Goal: Transaction & Acquisition: Purchase product/service

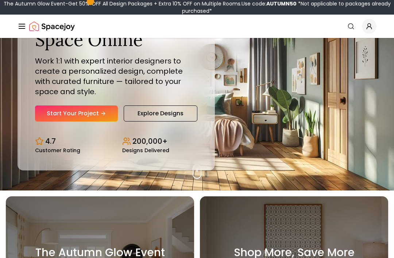
scroll to position [68, 0]
click at [106, 121] on link "Start Your Project" at bounding box center [76, 113] width 83 height 16
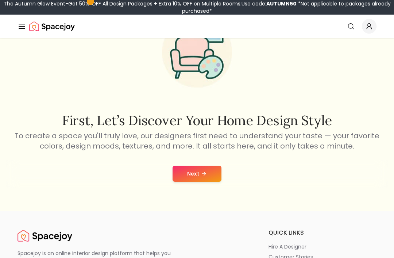
scroll to position [55, 0]
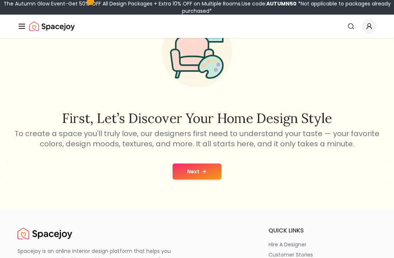
click at [208, 168] on button "Next" at bounding box center [197, 171] width 49 height 16
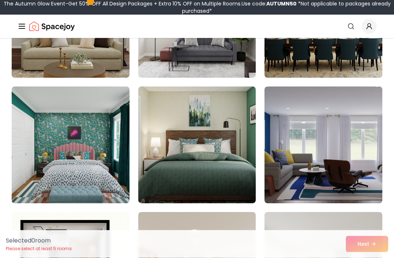
scroll to position [1277, 0]
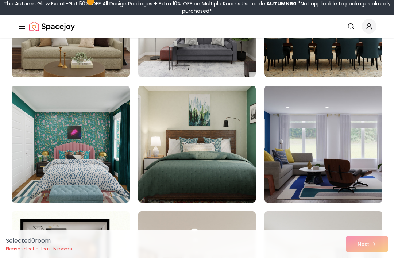
click at [95, 186] on img at bounding box center [71, 144] width 118 height 117
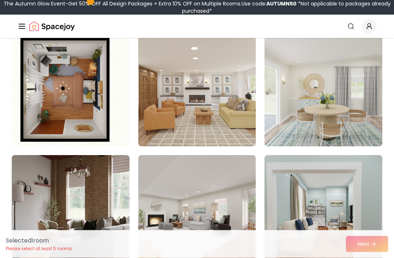
scroll to position [1459, 0]
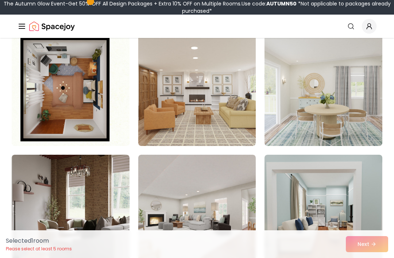
click at [90, 113] on img at bounding box center [71, 87] width 118 height 117
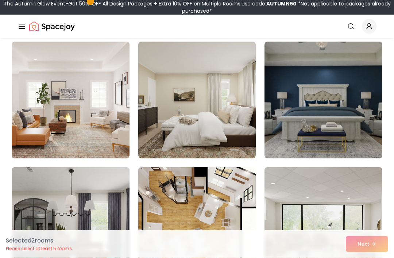
scroll to position [2075, 0]
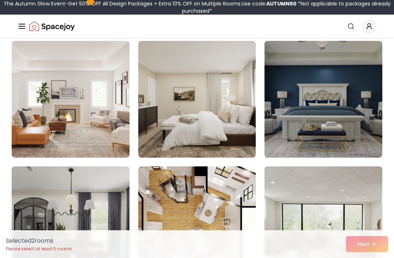
click at [124, 131] on img at bounding box center [71, 99] width 118 height 117
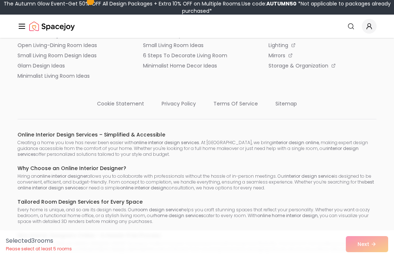
scroll to position [4781, 0]
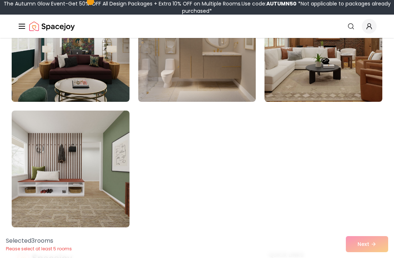
click at [113, 195] on img at bounding box center [71, 169] width 118 height 117
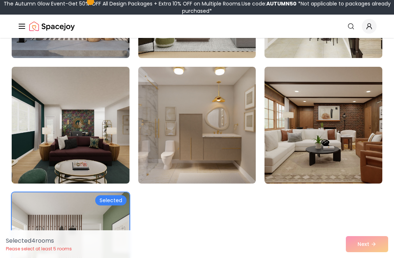
click at [218, 166] on img at bounding box center [197, 125] width 118 height 117
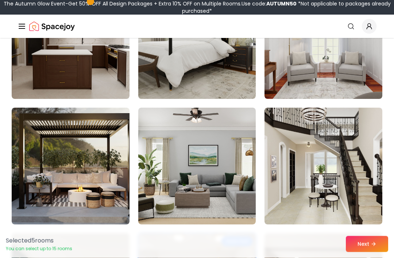
scroll to position [3890, 0]
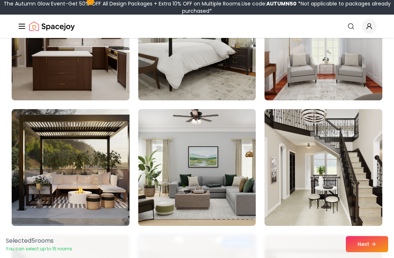
click at [329, 160] on img at bounding box center [324, 167] width 118 height 117
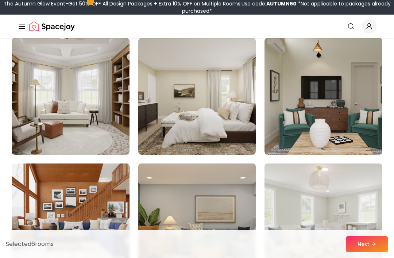
scroll to position [3333, 0]
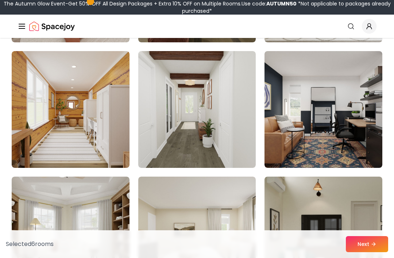
click at [235, 142] on img at bounding box center [197, 109] width 118 height 117
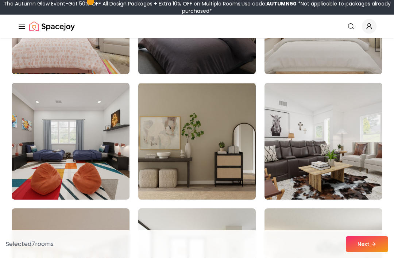
click at [106, 171] on img at bounding box center [71, 141] width 118 height 117
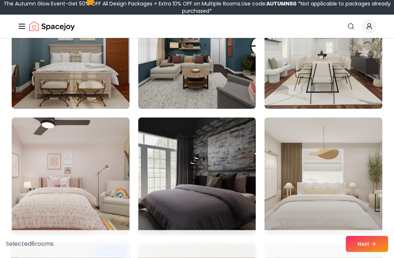
scroll to position [2752, 0]
click at [108, 188] on img at bounding box center [71, 175] width 118 height 117
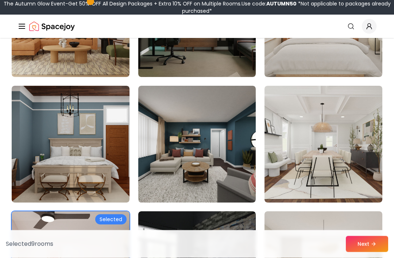
click at [339, 159] on img at bounding box center [324, 144] width 118 height 117
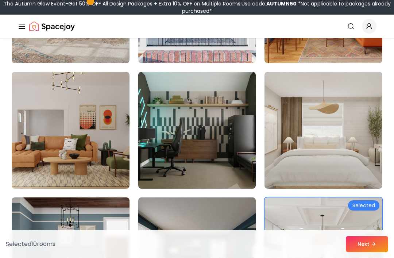
scroll to position [2539, 0]
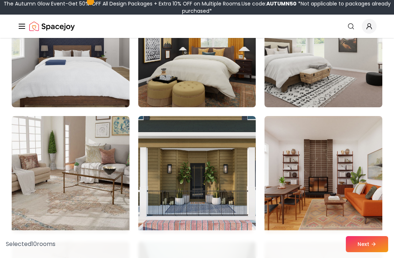
click at [236, 190] on img at bounding box center [197, 174] width 118 height 117
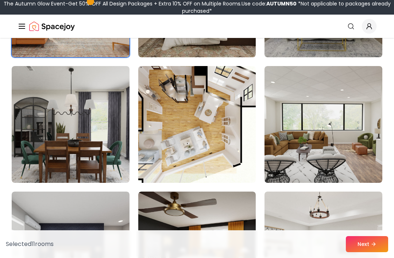
scroll to position [2177, 0]
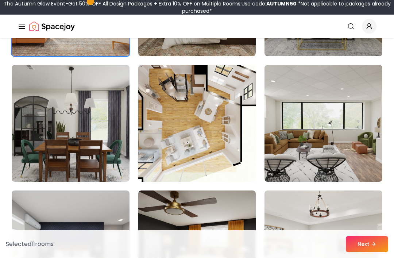
click at [216, 117] on img at bounding box center [197, 123] width 118 height 117
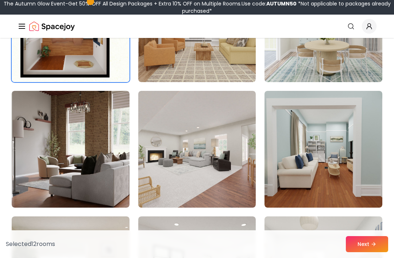
click at [233, 185] on img at bounding box center [197, 149] width 118 height 117
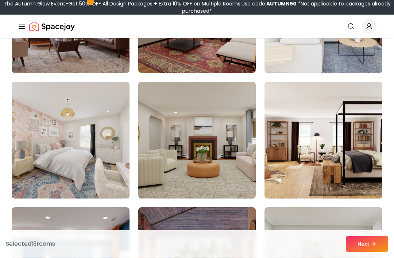
scroll to position [655, 0]
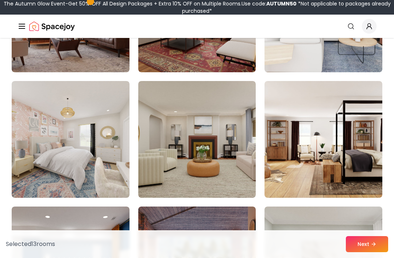
click at [95, 159] on img at bounding box center [71, 139] width 118 height 117
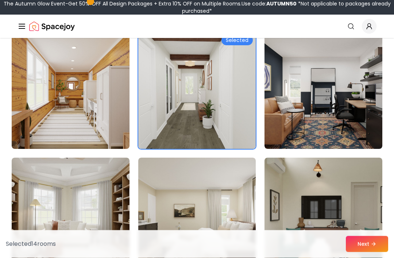
scroll to position [3214, 0]
click at [103, 131] on img at bounding box center [71, 90] width 118 height 117
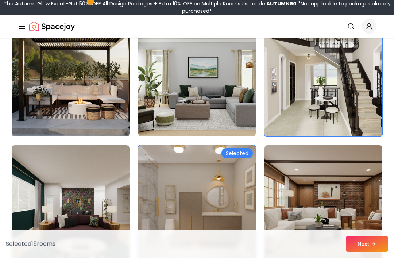
scroll to position [4001, 0]
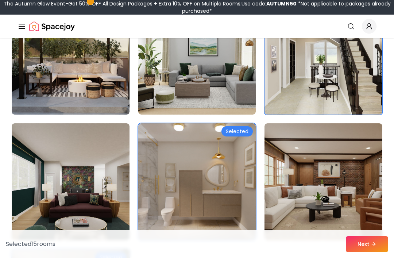
click at [107, 77] on img at bounding box center [71, 56] width 118 height 117
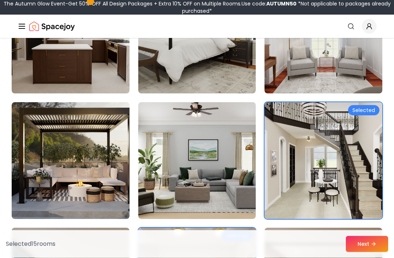
scroll to position [3897, 0]
click at [90, 193] on img at bounding box center [71, 160] width 118 height 117
click at [97, 196] on img at bounding box center [71, 160] width 118 height 117
click at [103, 190] on img at bounding box center [71, 160] width 118 height 117
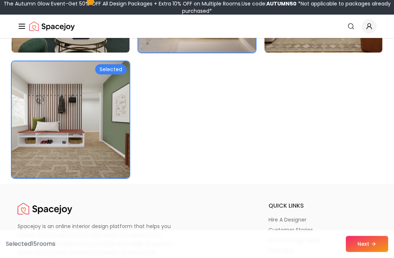
scroll to position [4189, 0]
click at [367, 252] on button "Next" at bounding box center [367, 244] width 42 height 16
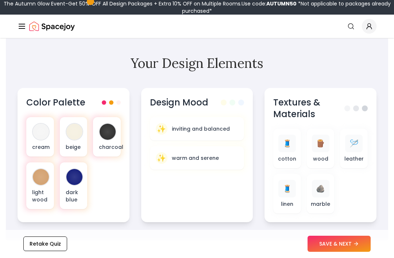
scroll to position [242, 0]
click at [41, 135] on div at bounding box center [41, 132] width 16 height 16
click at [35, 134] on div at bounding box center [41, 132] width 16 height 16
click at [322, 252] on button "SAVE & NEXT" at bounding box center [339, 244] width 63 height 16
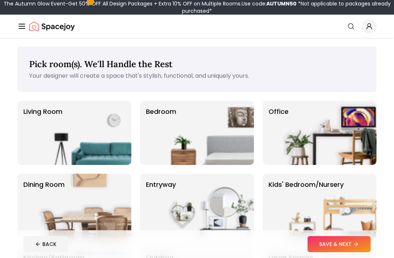
click at [186, 151] on img at bounding box center [207, 133] width 93 height 64
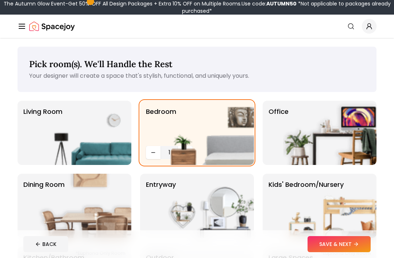
click at [181, 133] on img at bounding box center [207, 133] width 93 height 64
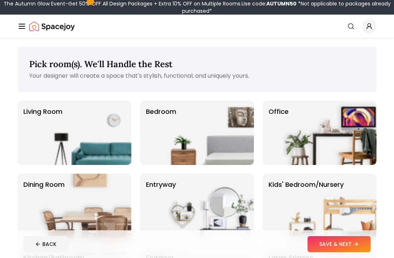
click at [304, 217] on img at bounding box center [329, 206] width 93 height 64
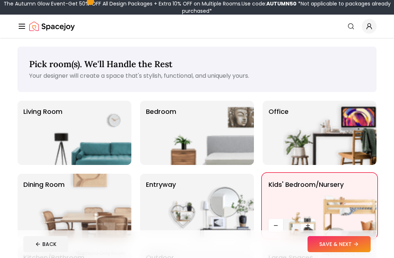
click at [317, 256] on footer "BACK SAVE & NEXT" at bounding box center [197, 244] width 359 height 28
click at [326, 243] on button "SAVE & NEXT" at bounding box center [339, 244] width 63 height 16
